Goal: Entertainment & Leisure: Consume media (video, audio)

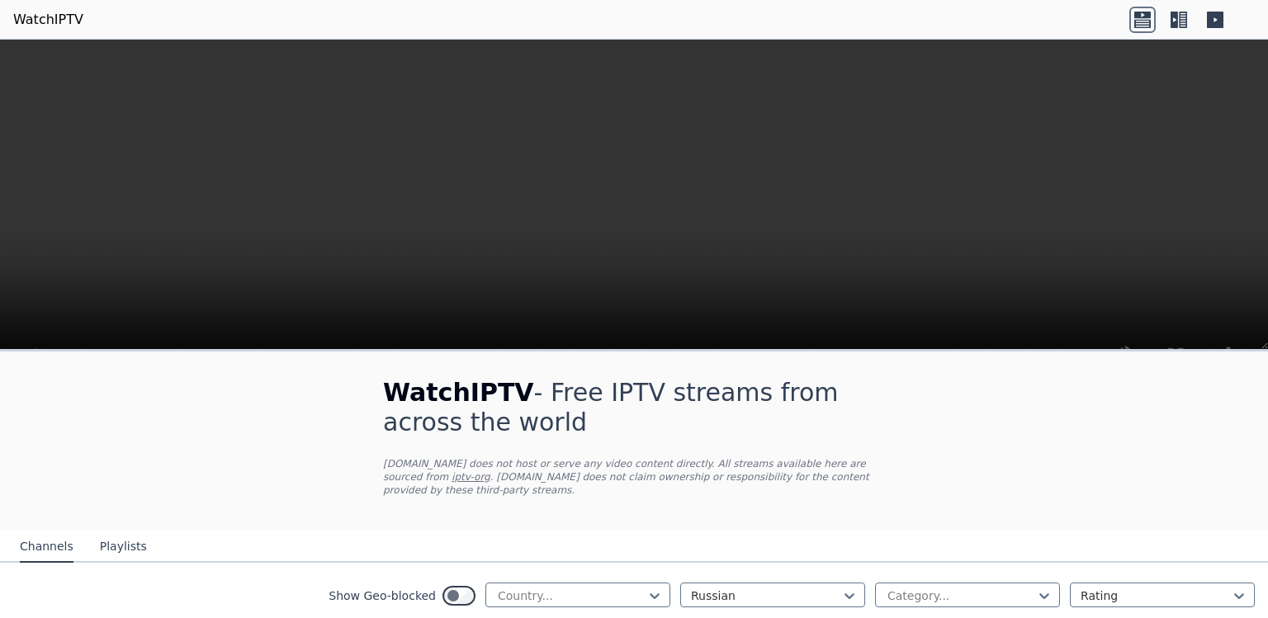
scroll to position [437, 0]
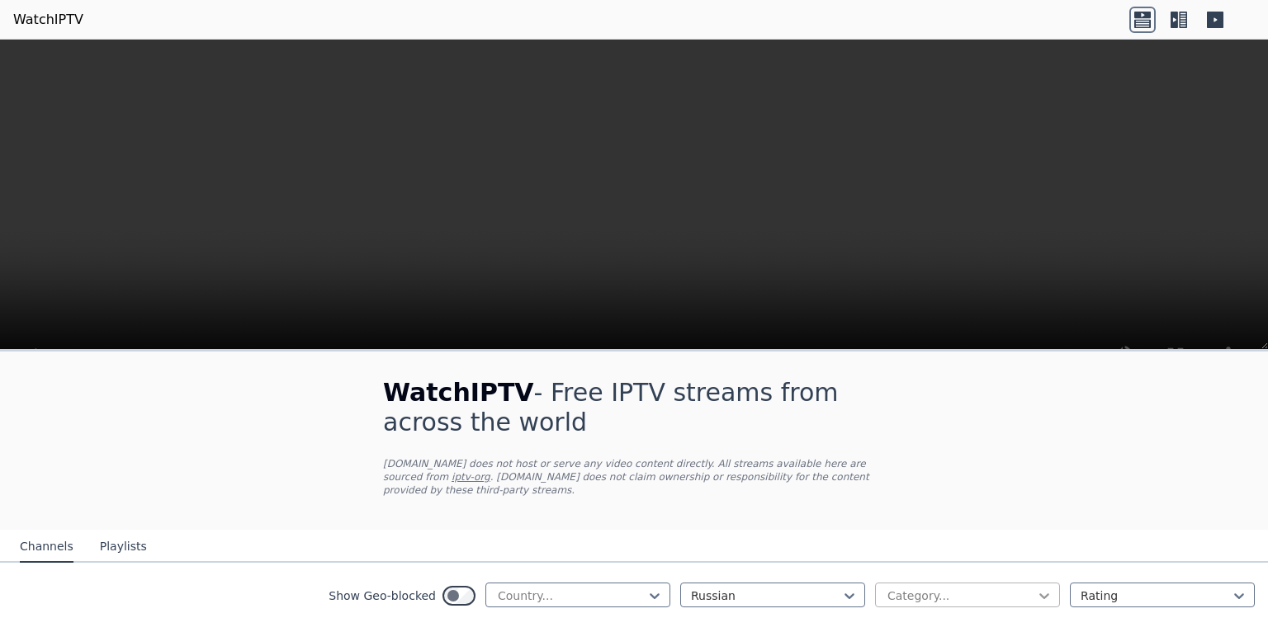
click at [1040, 588] on icon at bounding box center [1044, 596] width 17 height 17
